Goal: Transaction & Acquisition: Purchase product/service

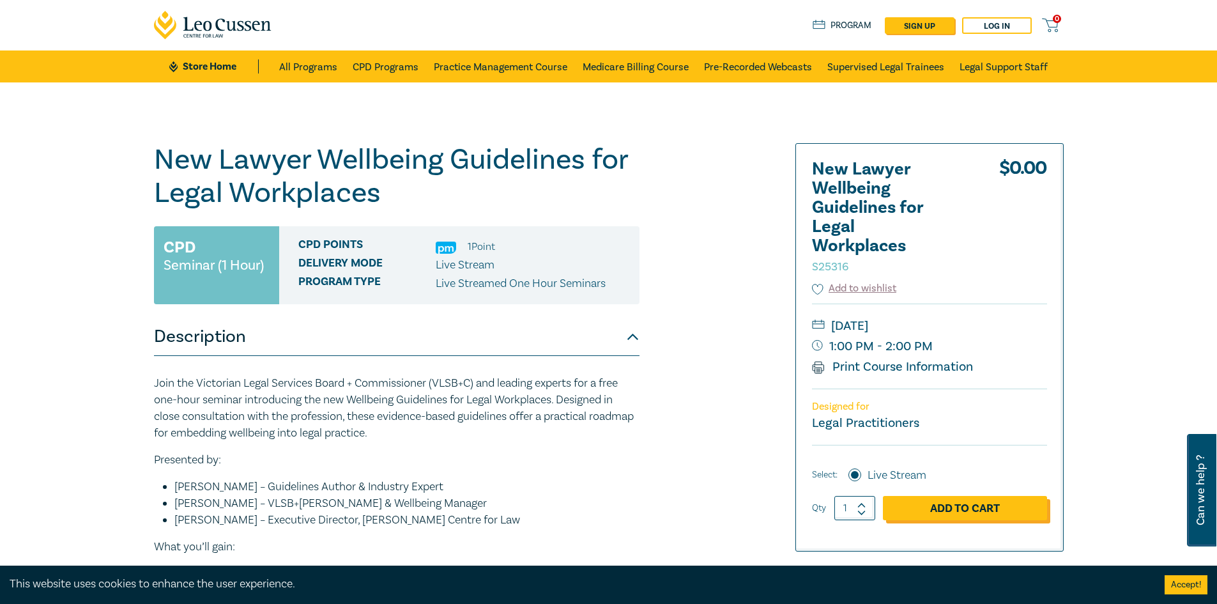
click at [962, 505] on link "Add to Cart" at bounding box center [965, 508] width 164 height 24
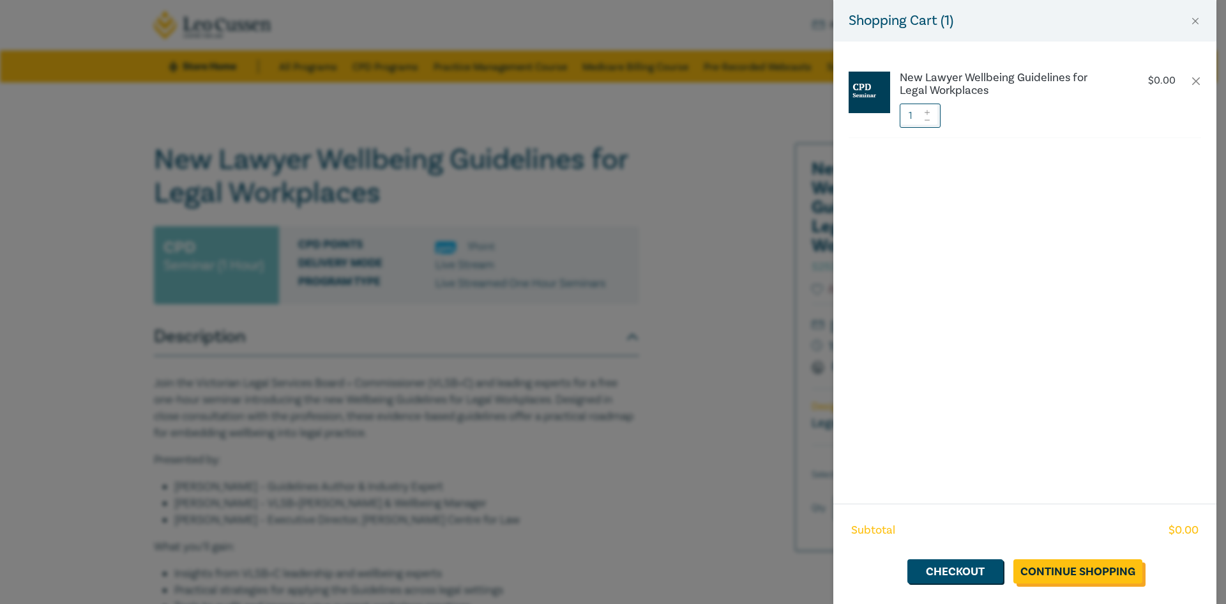
click at [1040, 566] on link "Continue Shopping" at bounding box center [1078, 571] width 129 height 24
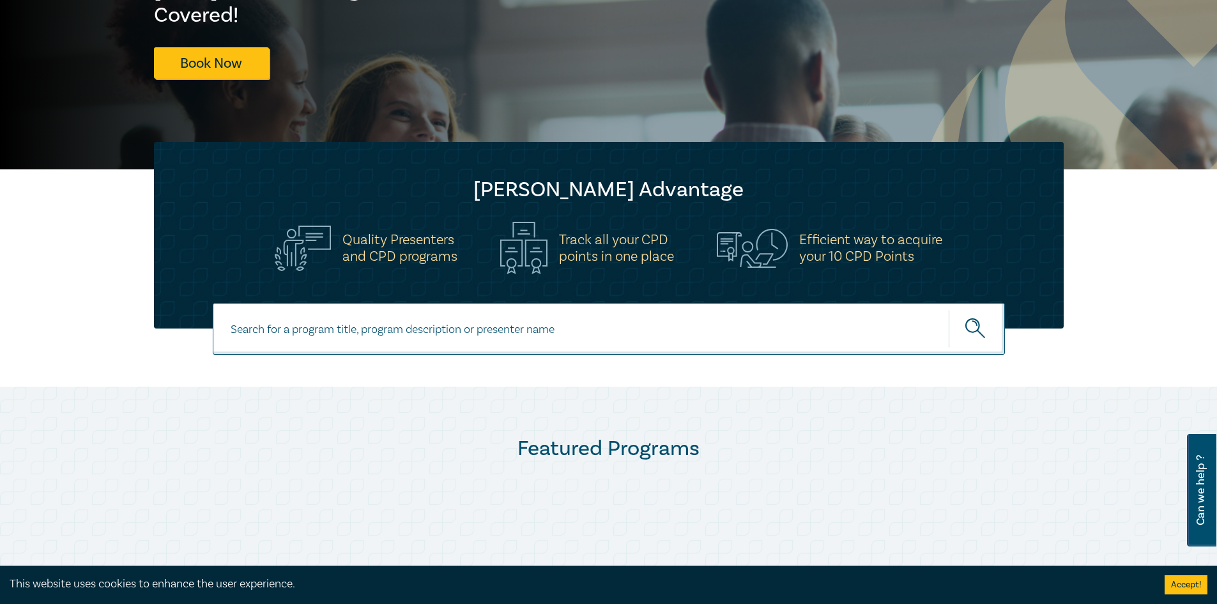
scroll to position [255, 0]
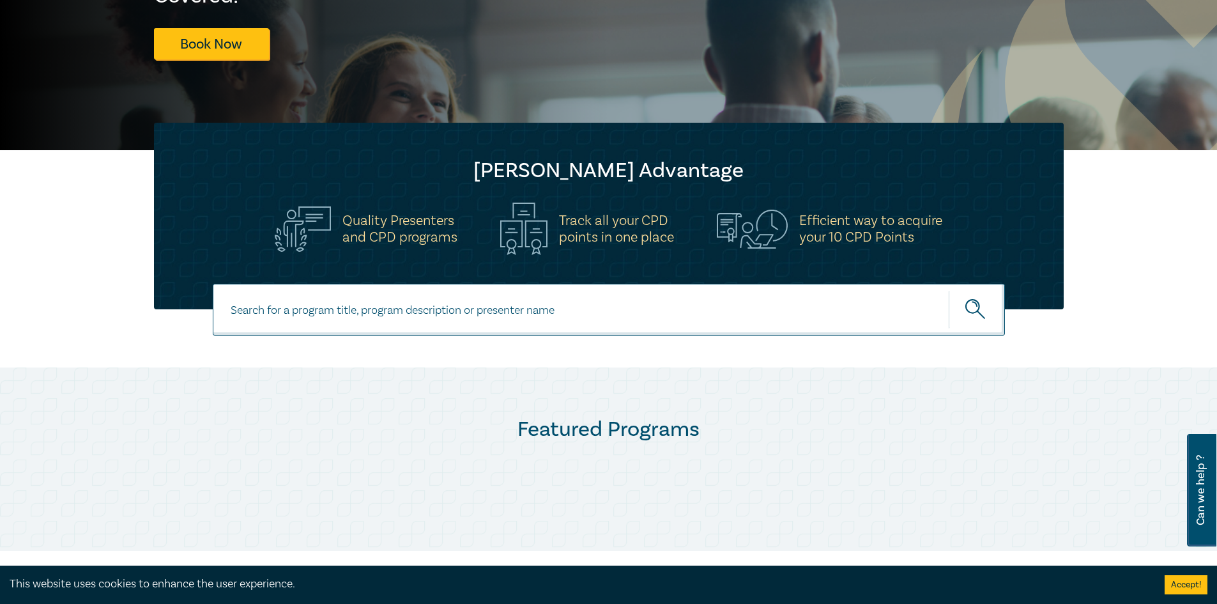
click at [1184, 577] on button "Accept!" at bounding box center [1185, 584] width 43 height 19
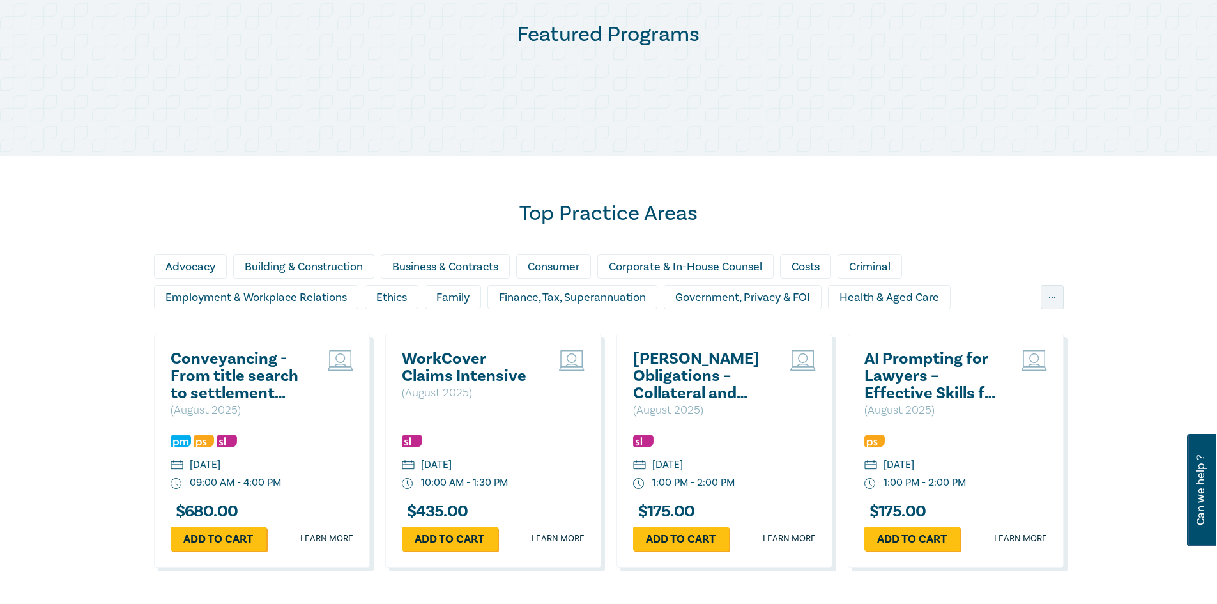
scroll to position [703, 0]
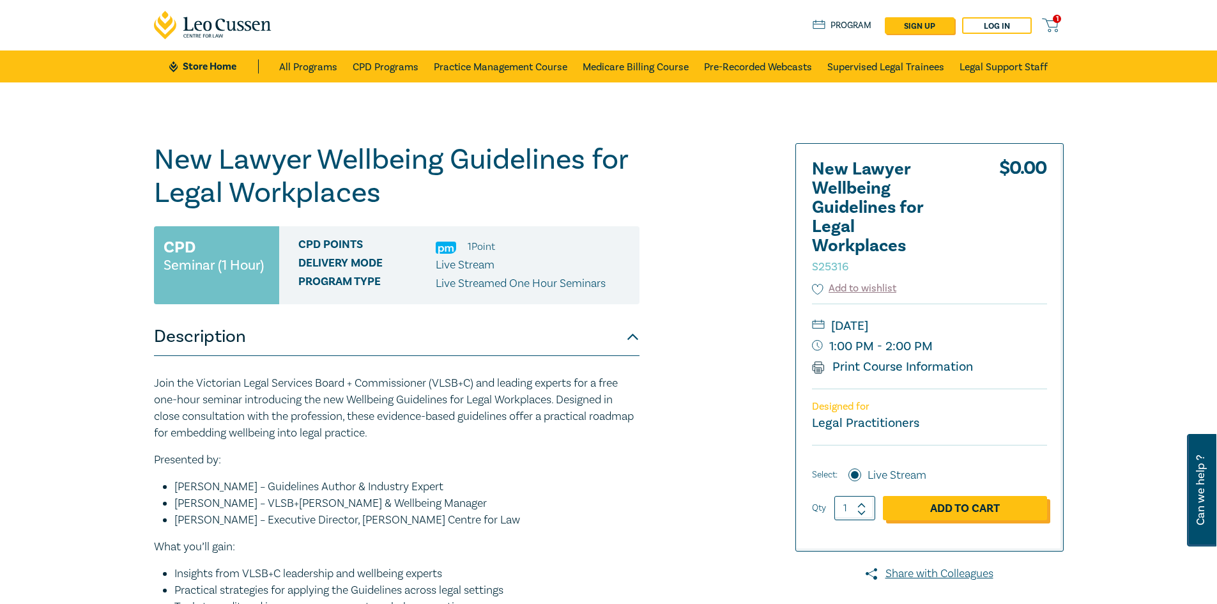
click at [920, 505] on link "Add to Cart" at bounding box center [965, 508] width 164 height 24
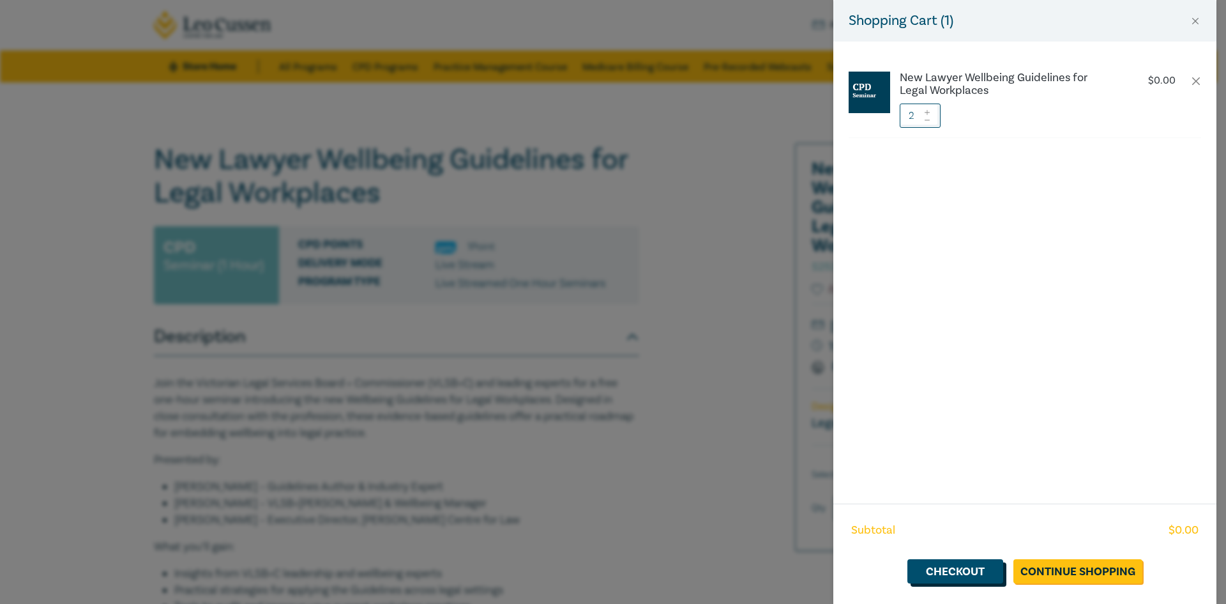
click at [959, 565] on link "Checkout" at bounding box center [956, 571] width 96 height 24
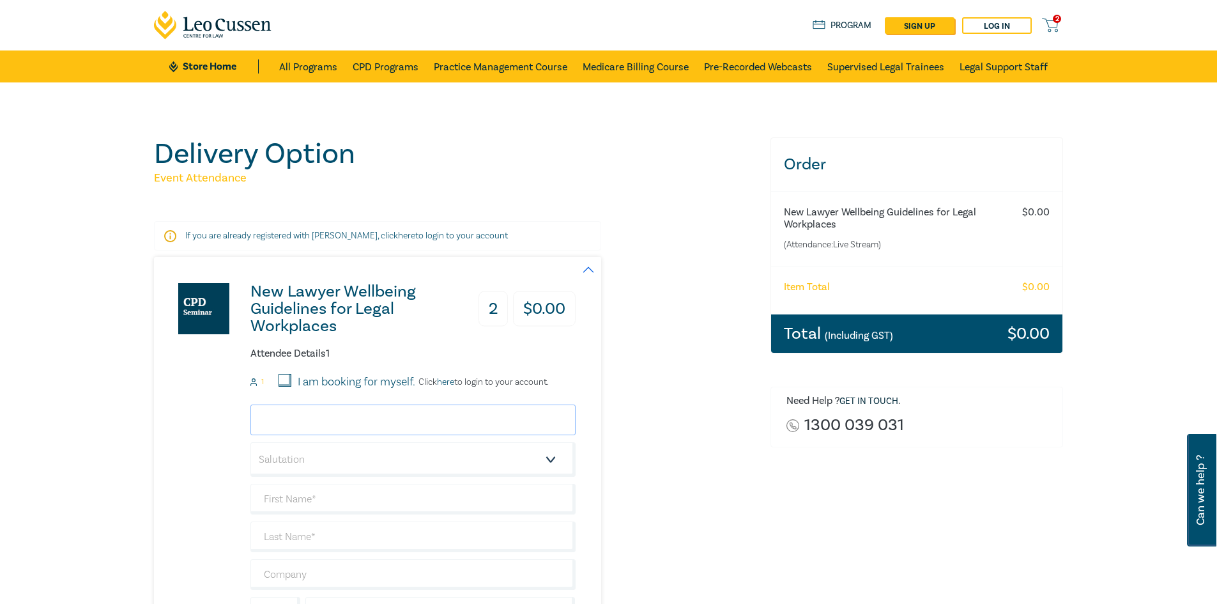
click at [335, 407] on input "email" at bounding box center [412, 419] width 325 height 31
type input "[EMAIL_ADDRESS][DOMAIN_NAME]"
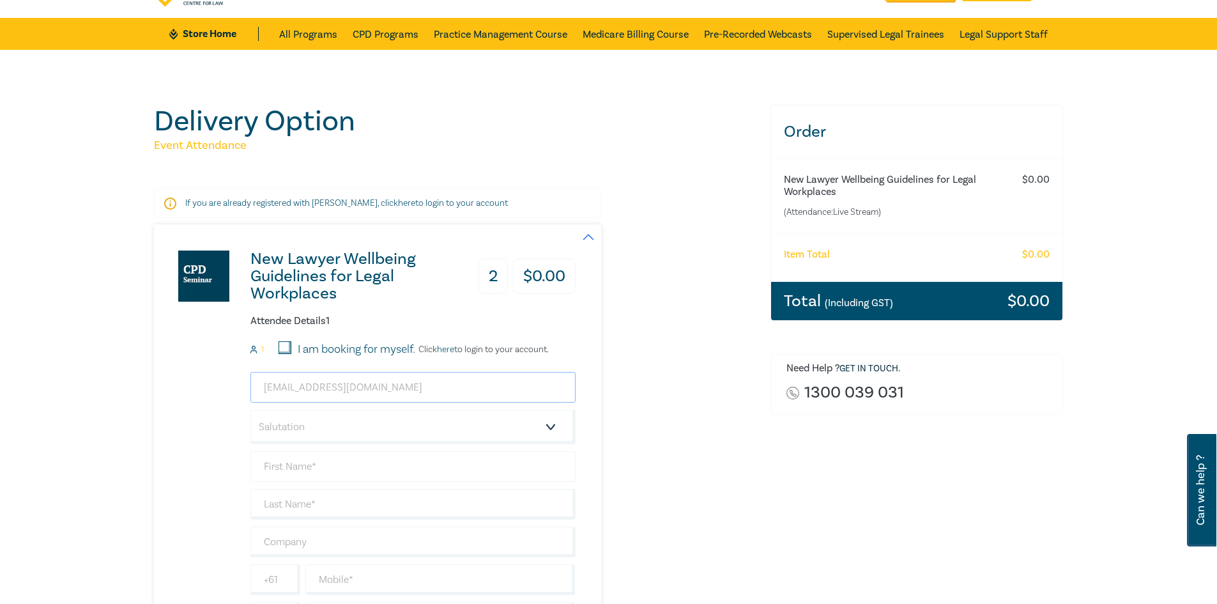
scroll to position [64, 0]
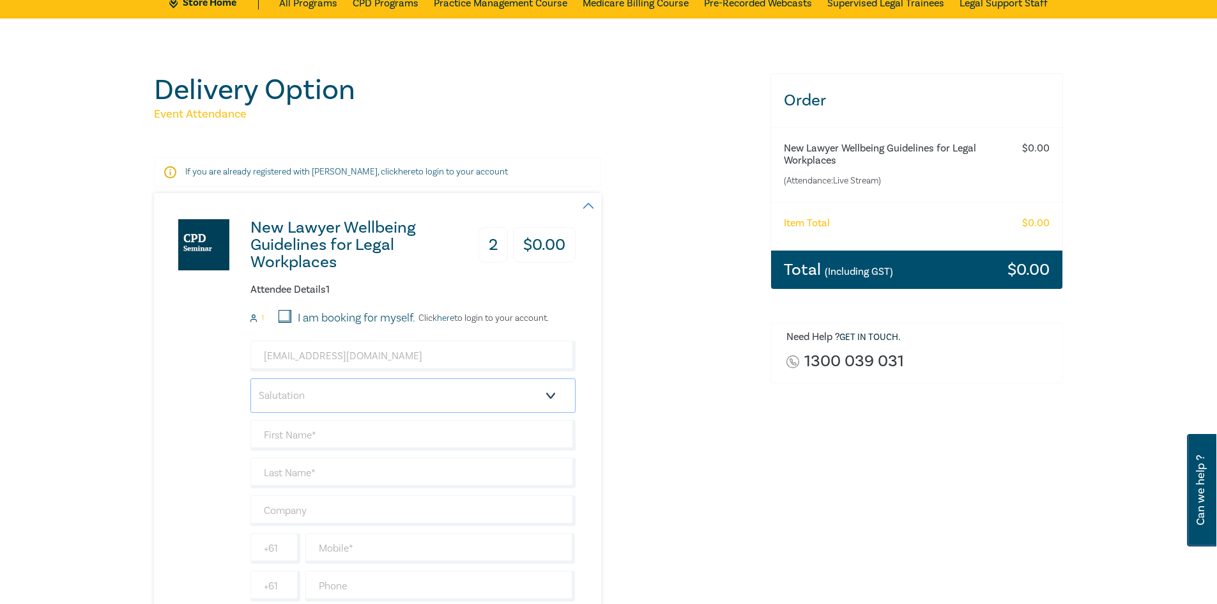
click at [336, 393] on select "Salutation Mr. Mrs. Ms. Miss Dr. Prof. Other" at bounding box center [412, 395] width 325 height 34
select select "Ms."
click at [250, 378] on select "Salutation Mr. Mrs. Ms. Miss Dr. Prof. Other" at bounding box center [412, 395] width 325 height 34
click at [307, 439] on input "text" at bounding box center [412, 435] width 325 height 31
type input "Coral"
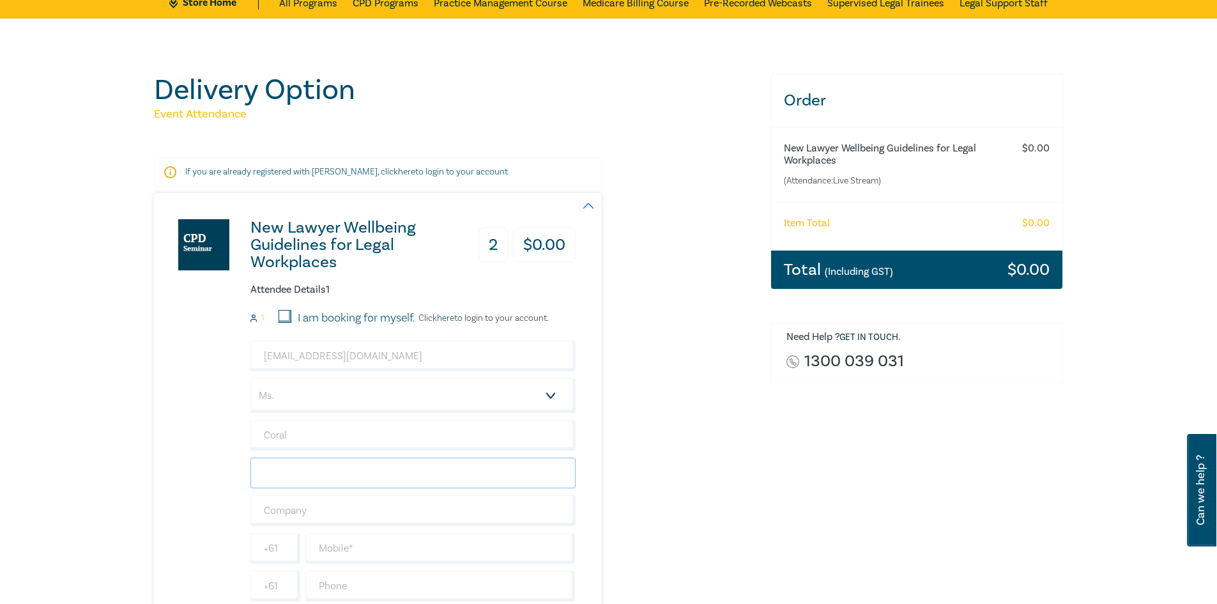
click at [332, 473] on input "text" at bounding box center [412, 472] width 325 height 31
type input "Price"
click at [321, 512] on input "text" at bounding box center [412, 510] width 325 height 31
type input "[PERSON_NAME] Legal"
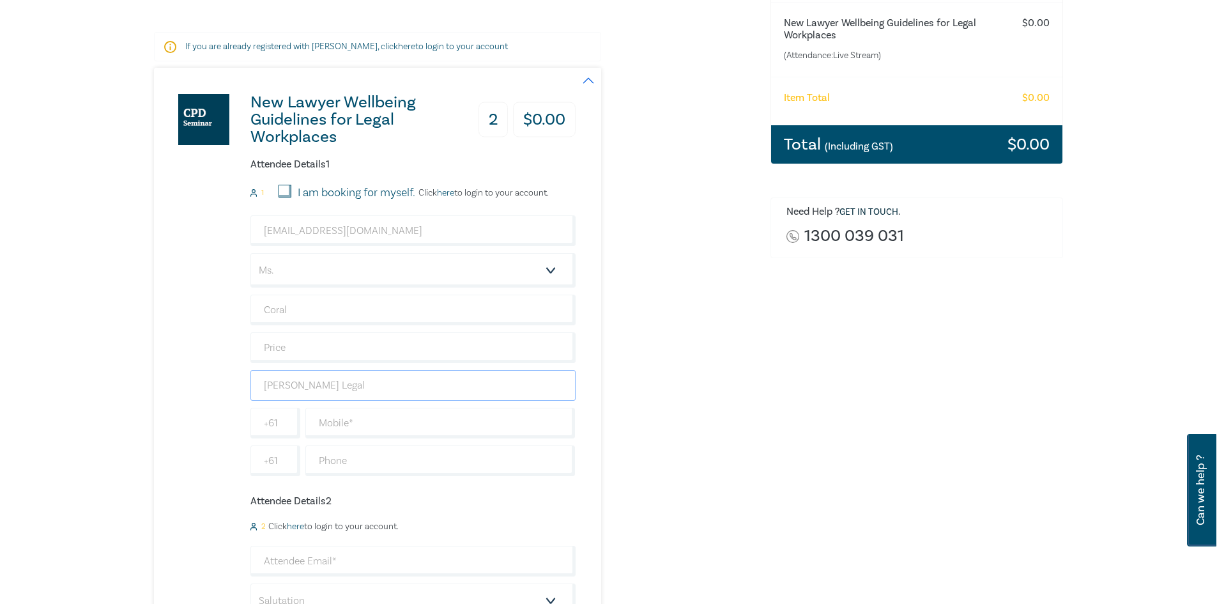
scroll to position [192, 0]
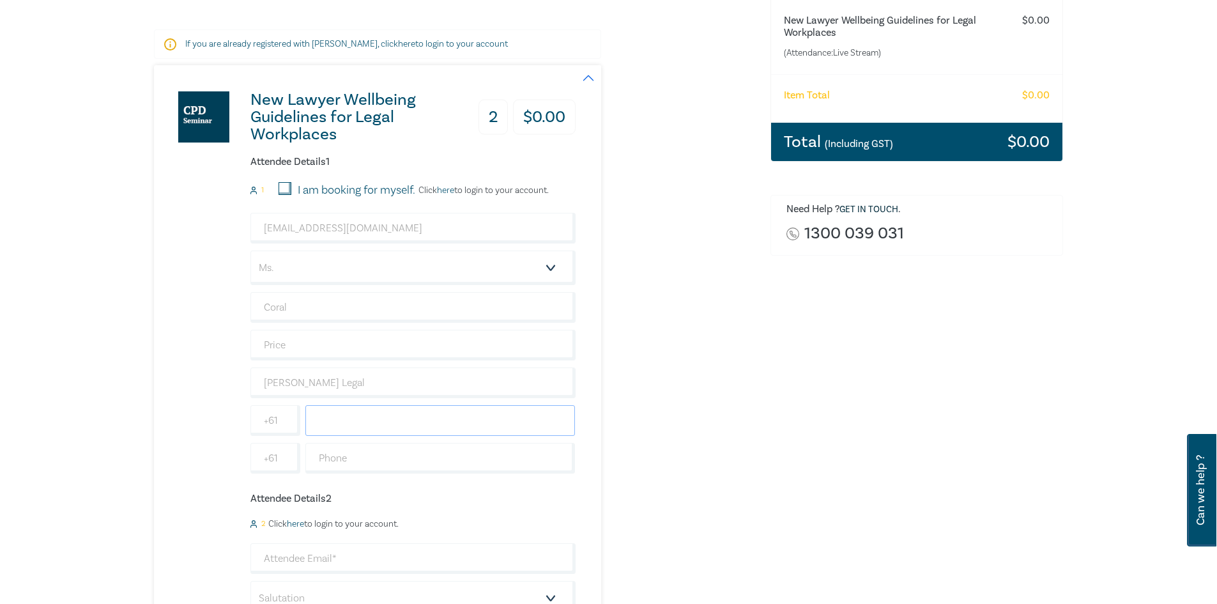
click at [328, 422] on input "text" at bounding box center [440, 420] width 270 height 31
type input "0404539987"
click at [362, 460] on input "text" at bounding box center [440, 458] width 270 height 31
type input "0394159999"
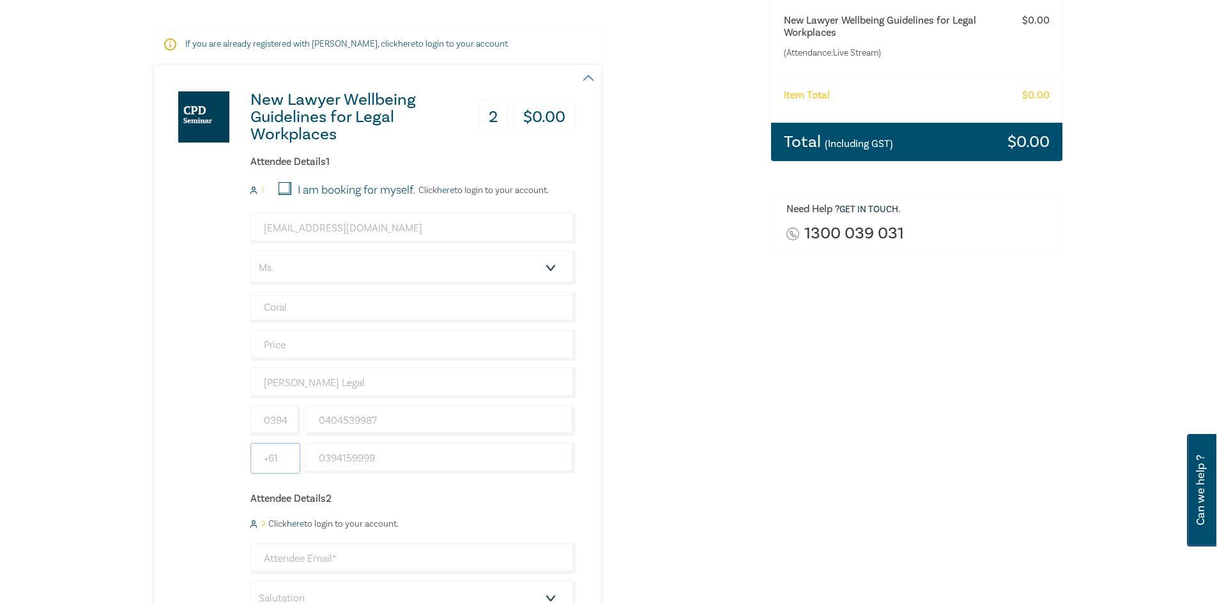
type input "[GEOGRAPHIC_DATA]"
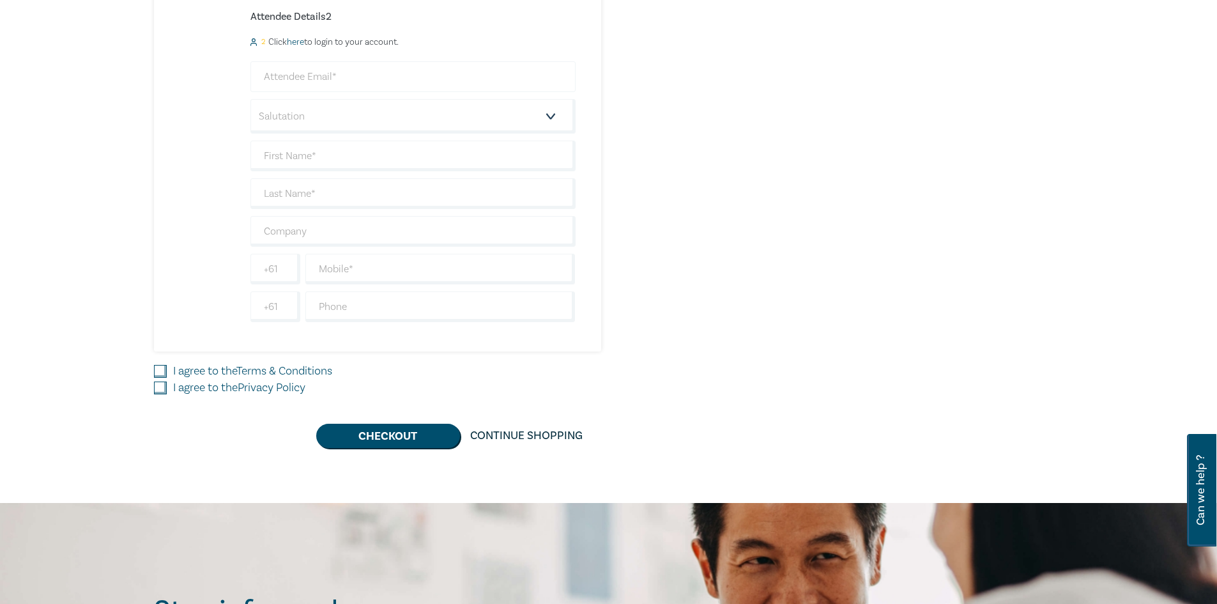
scroll to position [703, 0]
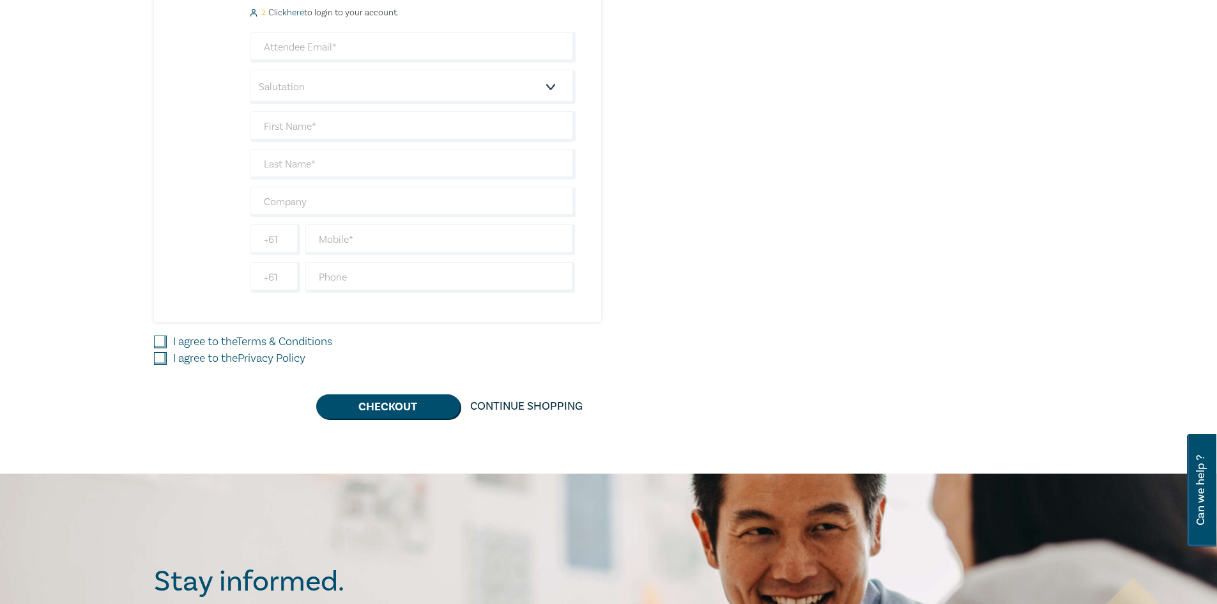
click at [158, 344] on input "I agree to the Terms & Conditions" at bounding box center [160, 341] width 13 height 13
checkbox input "true"
click at [156, 360] on input "I agree to the Privacy Policy" at bounding box center [160, 358] width 13 height 13
checkbox input "true"
click at [408, 411] on button "Checkout" at bounding box center [388, 406] width 144 height 24
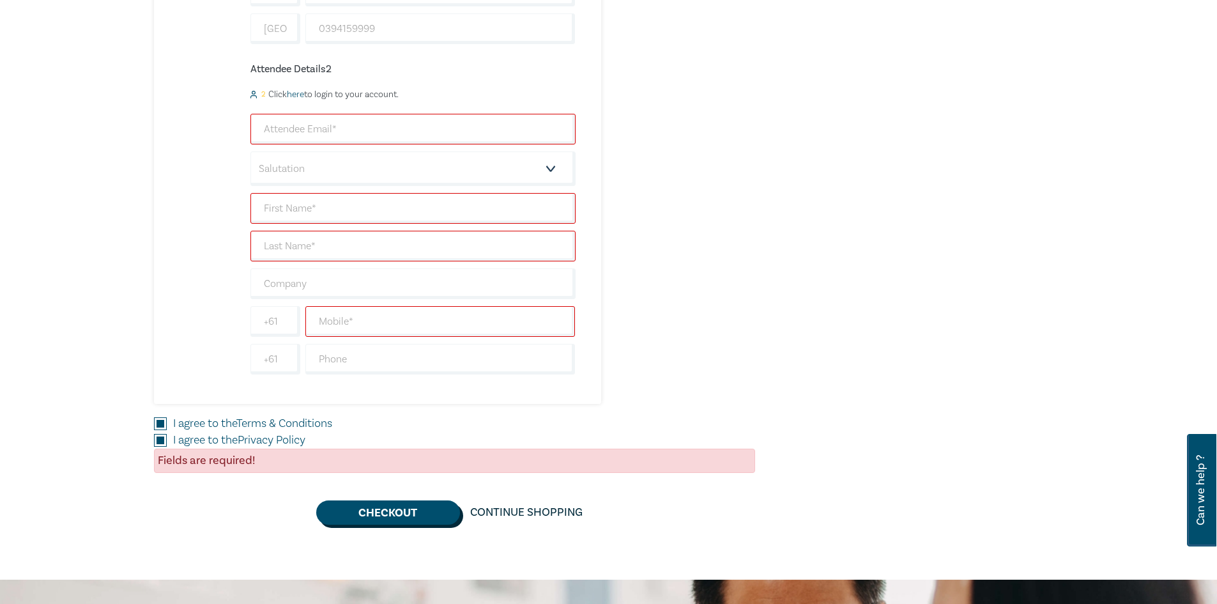
scroll to position [511, 0]
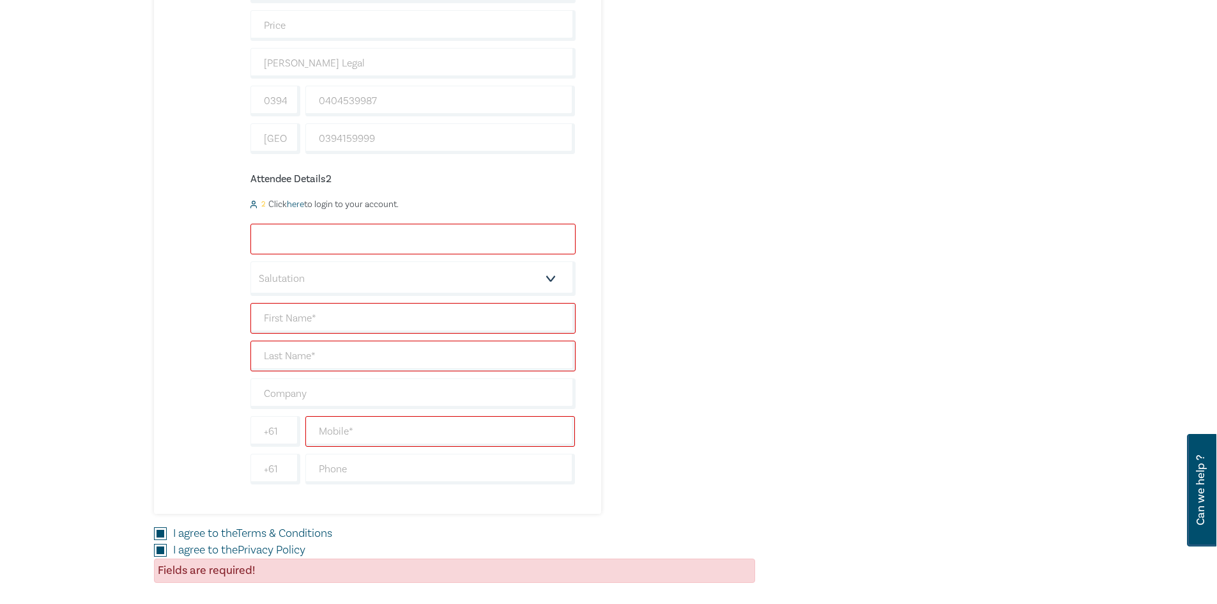
click at [314, 231] on input "email" at bounding box center [412, 239] width 325 height 31
type input "[EMAIL_ADDRESS][DOMAIN_NAME]"
click at [321, 286] on select "Salutation Mr. Mrs. Ms. Miss Dr. Prof. Other" at bounding box center [412, 278] width 325 height 34
select select "Ms."
click at [250, 261] on select "Salutation Mr. Mrs. Ms. Miss Dr. Prof. Other" at bounding box center [412, 278] width 325 height 34
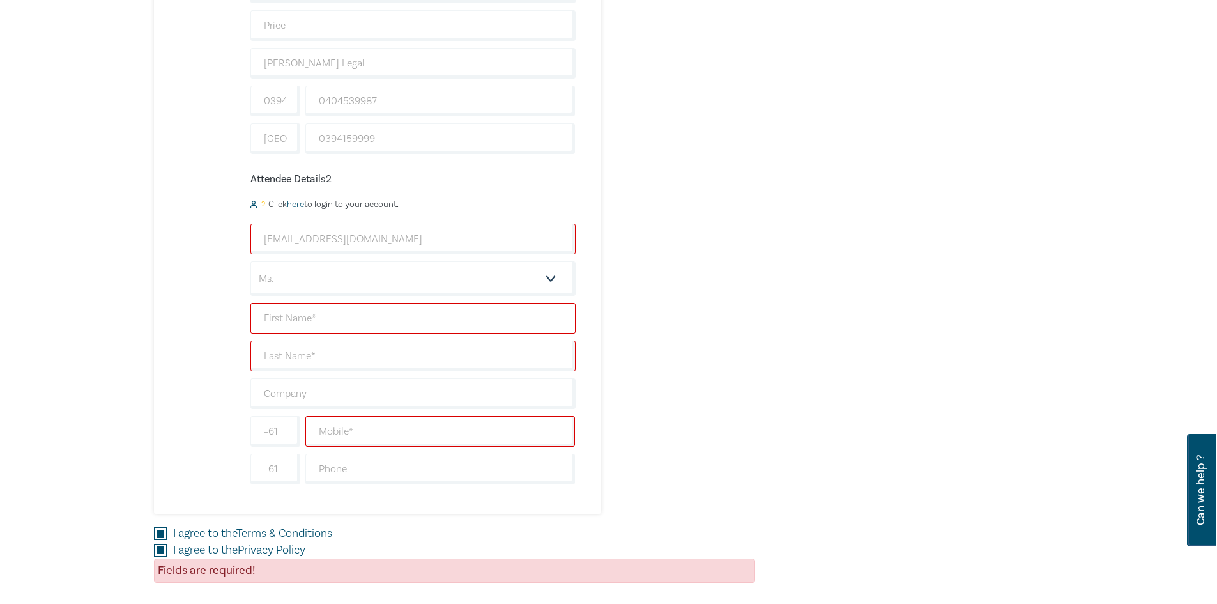
click at [315, 317] on input "text" at bounding box center [412, 318] width 325 height 31
type input "Coral"
click at [312, 356] on input "text" at bounding box center [412, 355] width 325 height 31
type input "Price"
click at [316, 388] on input "text" at bounding box center [412, 393] width 325 height 31
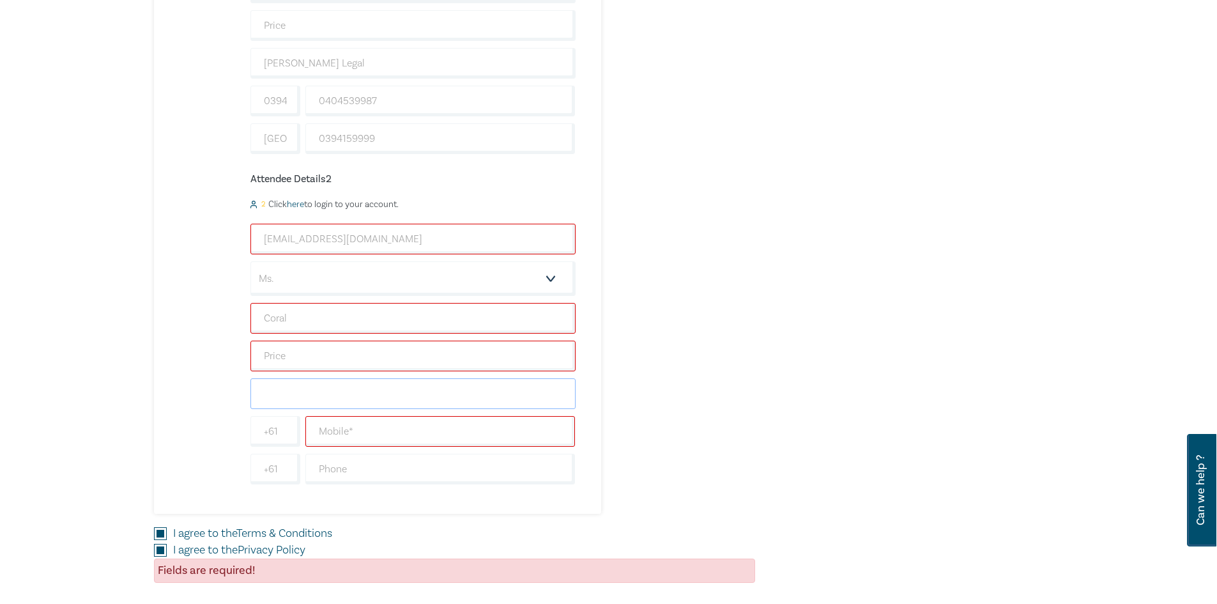
type input "[PERSON_NAME] Legal"
click at [327, 436] on input "text" at bounding box center [440, 431] width 270 height 31
click at [325, 470] on input "text" at bounding box center [440, 468] width 270 height 31
click at [327, 429] on input "text" at bounding box center [440, 431] width 270 height 31
type input "4"
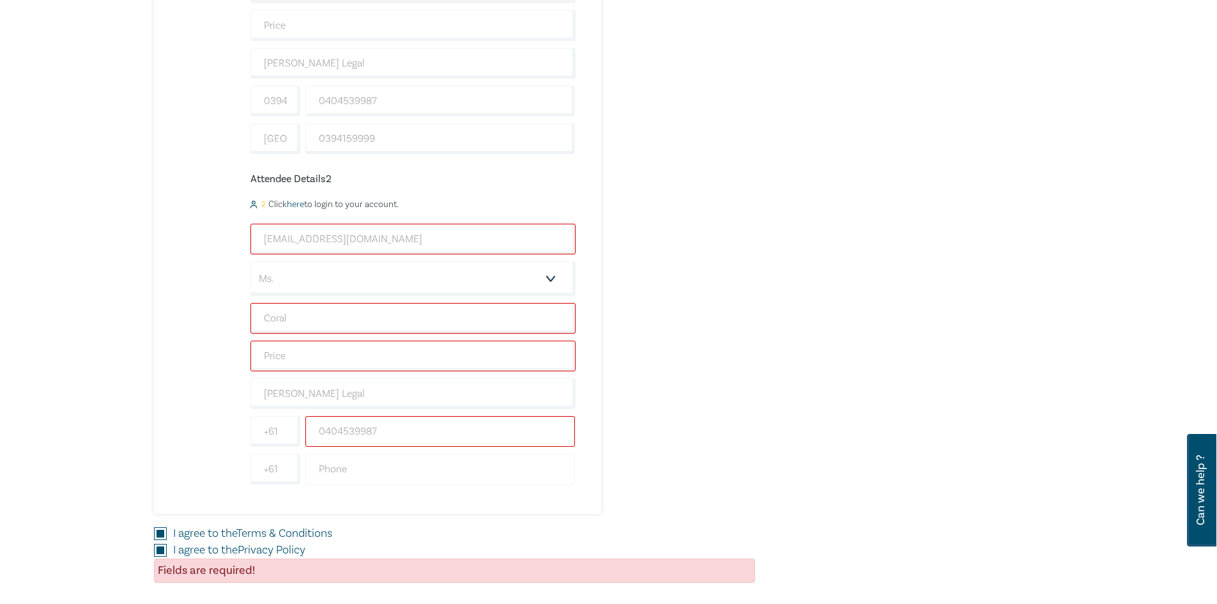
type input "0404539987"
click at [347, 469] on input "text" at bounding box center [440, 468] width 270 height 31
type input "0394159999"
type input "[GEOGRAPHIC_DATA]"
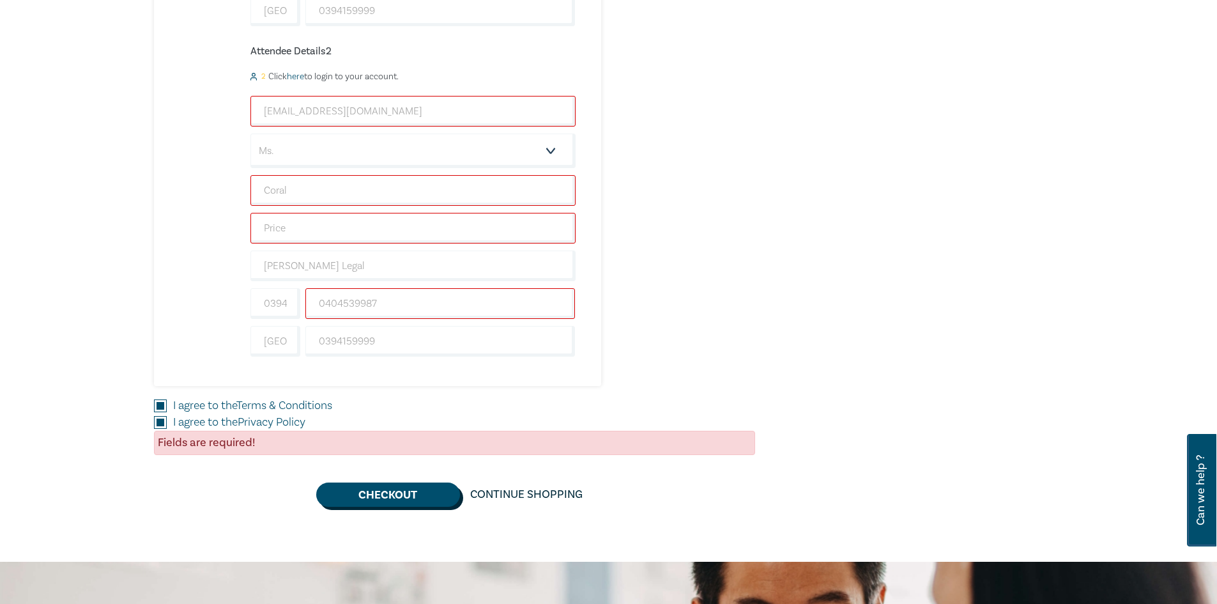
click at [404, 491] on button "Checkout" at bounding box center [388, 494] width 144 height 24
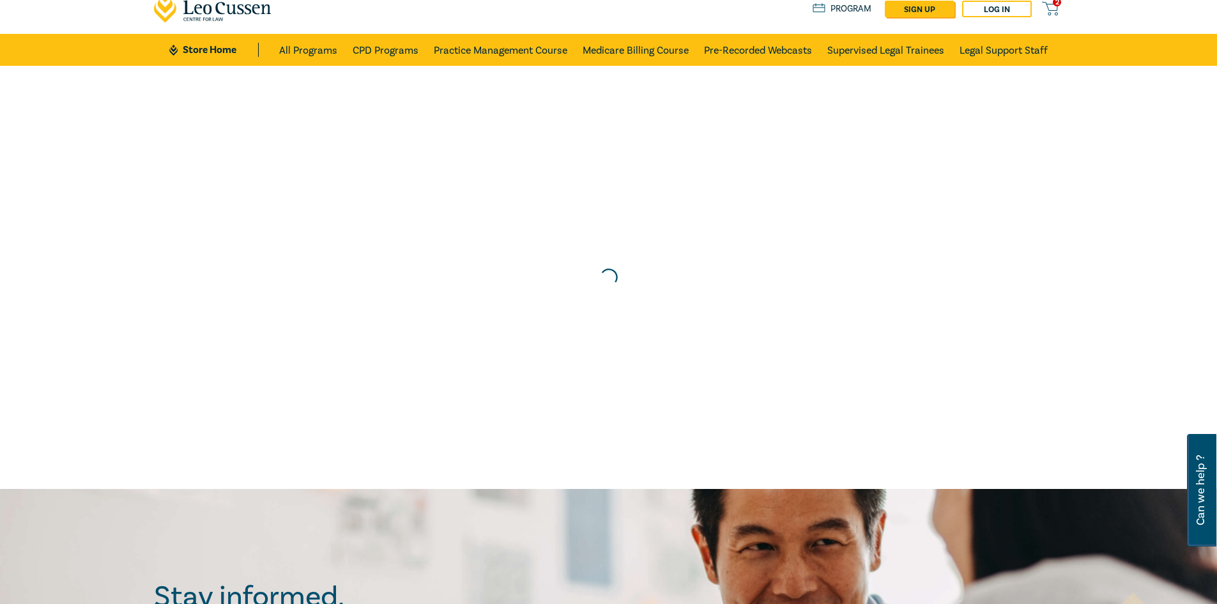
scroll to position [0, 0]
